Goal: Information Seeking & Learning: Learn about a topic

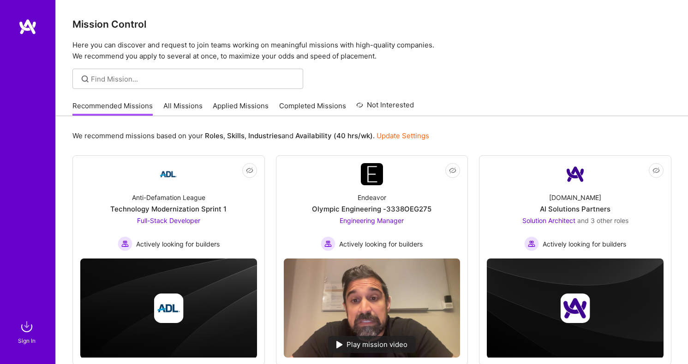
click at [176, 109] on link "All Missions" at bounding box center [182, 108] width 39 height 15
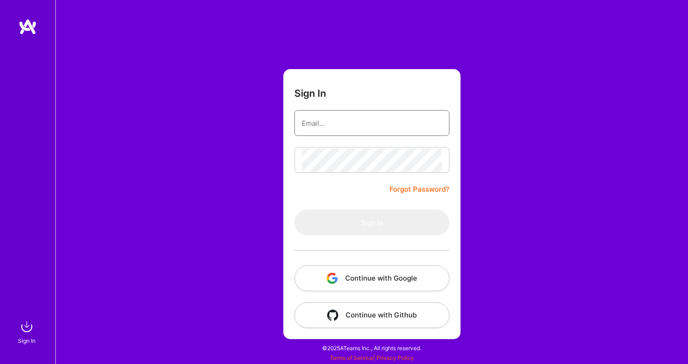
type input "[PERSON_NAME][EMAIL_ADDRESS][DOMAIN_NAME]"
click at [372, 223] on button "Sign In" at bounding box center [371, 223] width 155 height 26
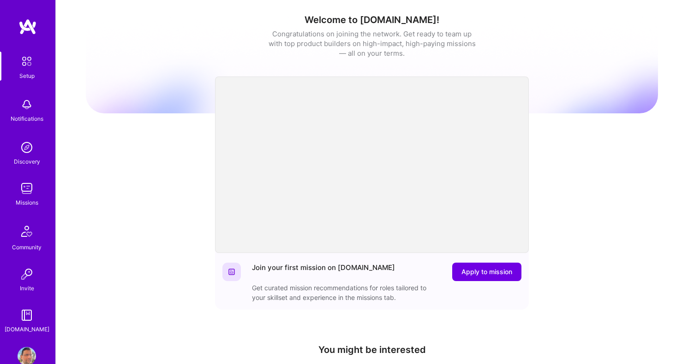
click at [30, 196] on img at bounding box center [27, 188] width 18 height 18
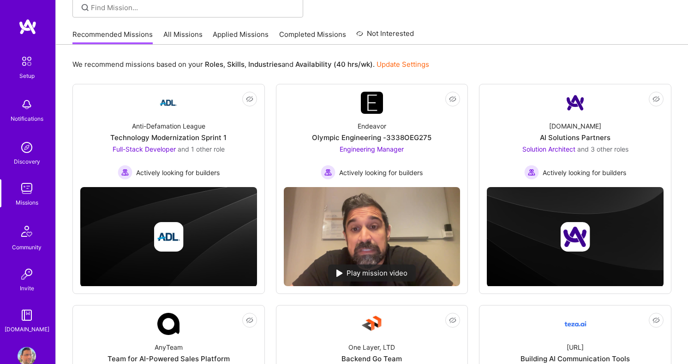
scroll to position [75, 0]
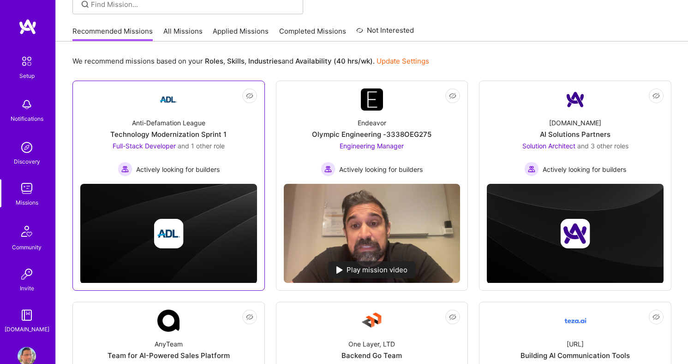
click at [164, 150] on div "Full-Stack Developer and 1 other role" at bounding box center [169, 146] width 112 height 10
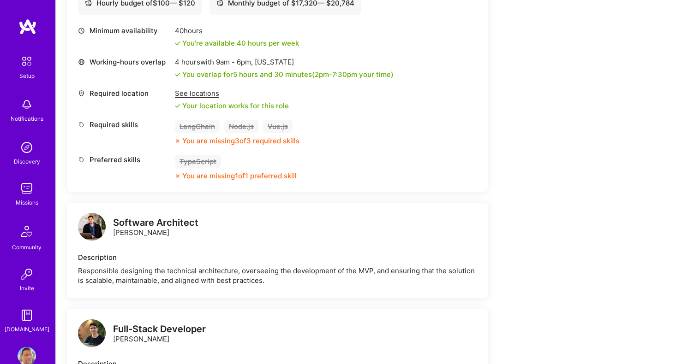
scroll to position [358, 0]
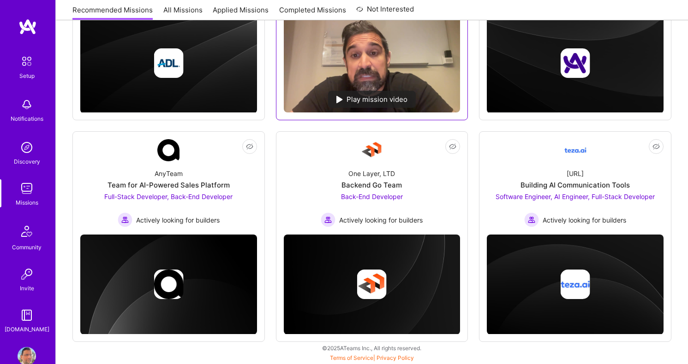
scroll to position [245, 0]
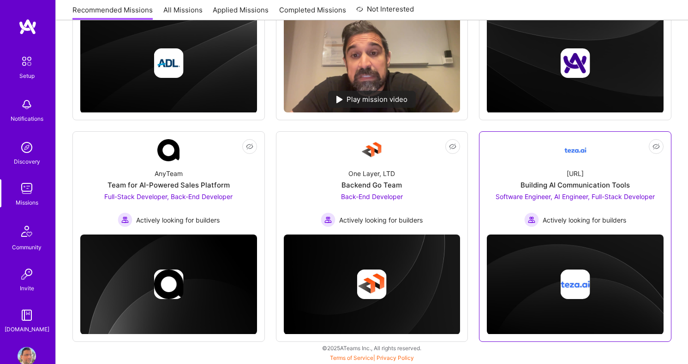
click at [561, 196] on span "Software Engineer, AI Engineer, Full-Stack Developer" at bounding box center [575, 197] width 159 height 8
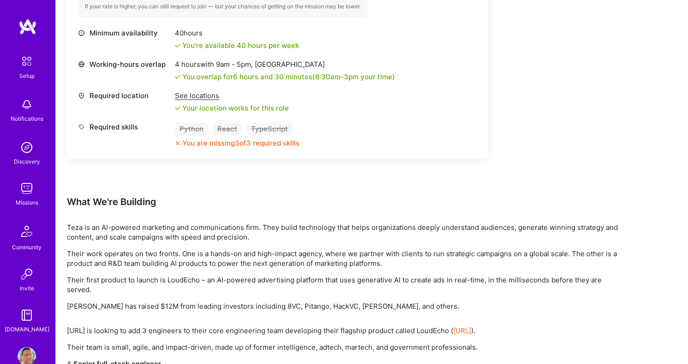
scroll to position [1123, 0]
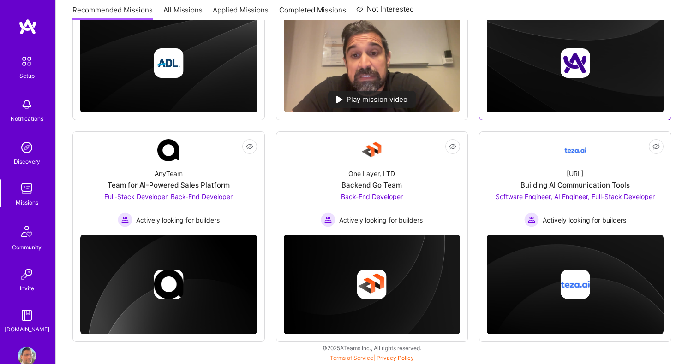
scroll to position [245, 0]
